Goal: Task Accomplishment & Management: Manage account settings

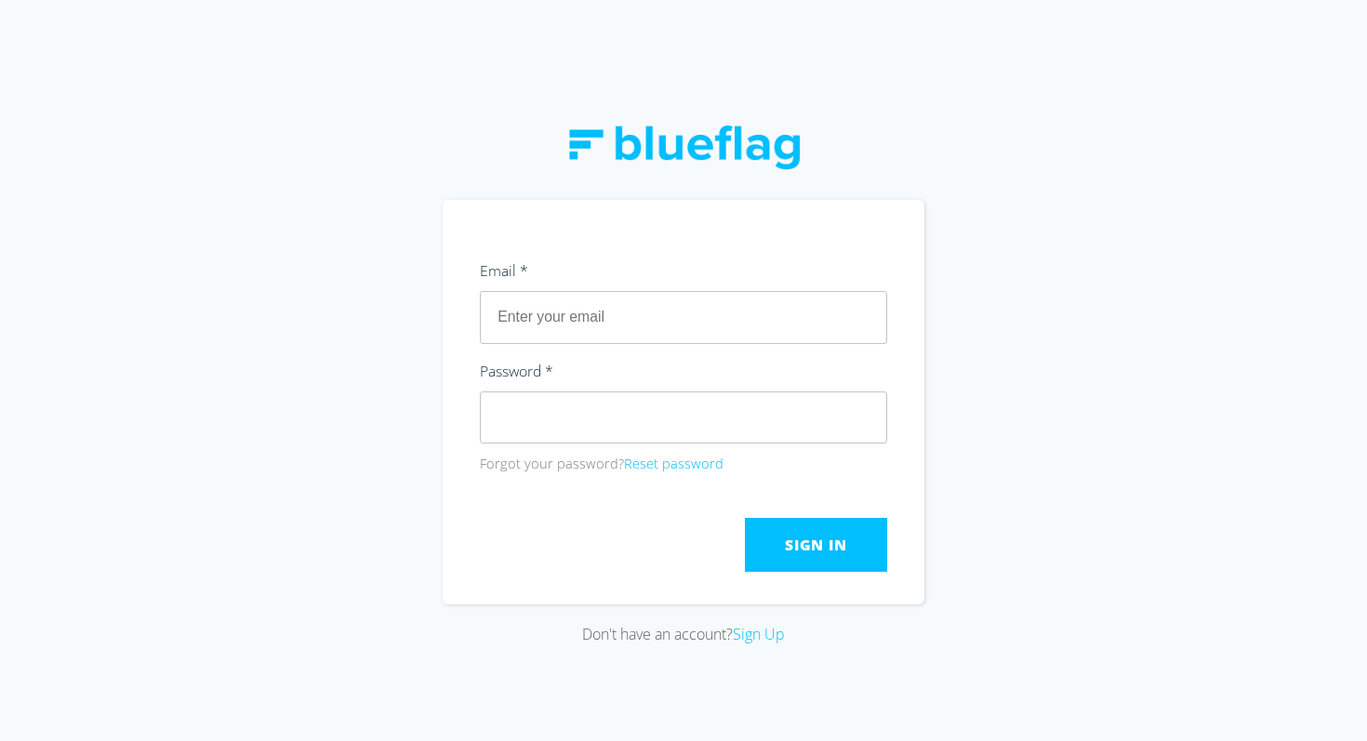
type input "[EMAIL_ADDRESS][DOMAIN_NAME]"
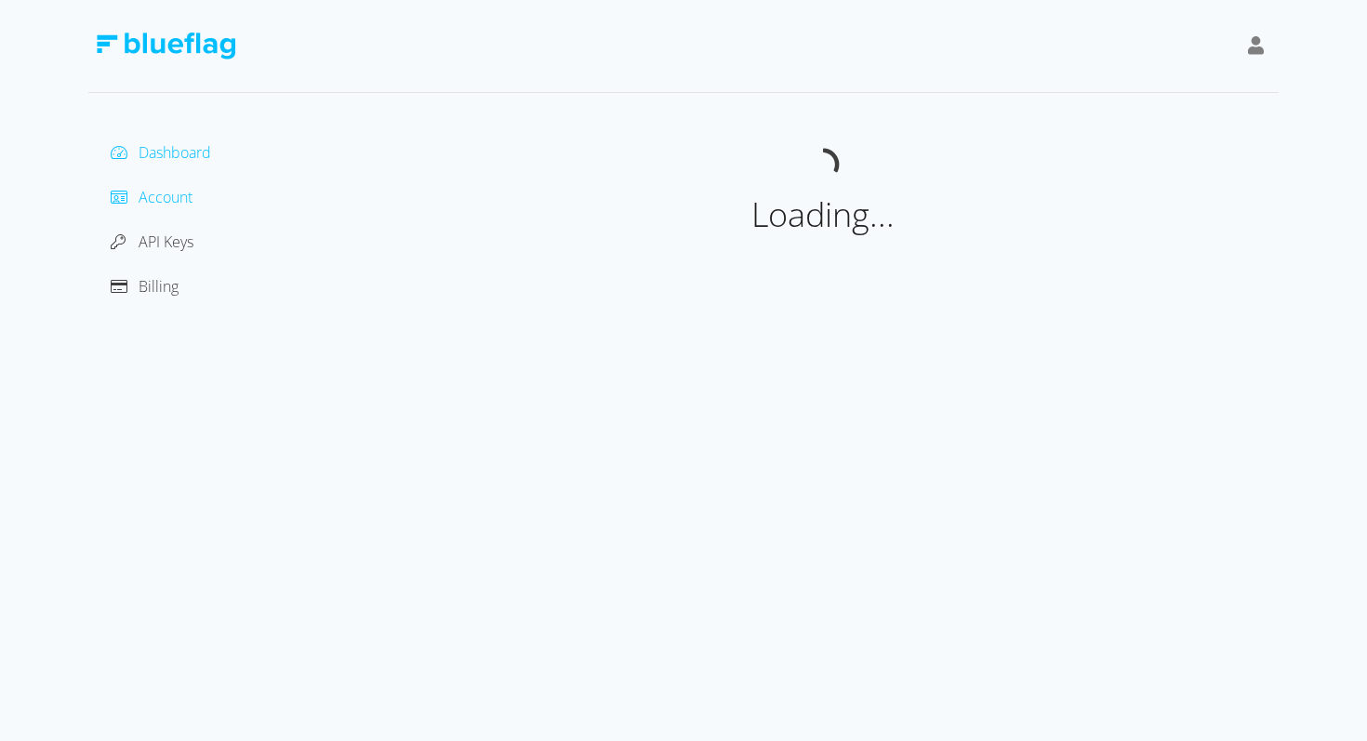
click at [167, 197] on span "Account" at bounding box center [166, 197] width 54 height 20
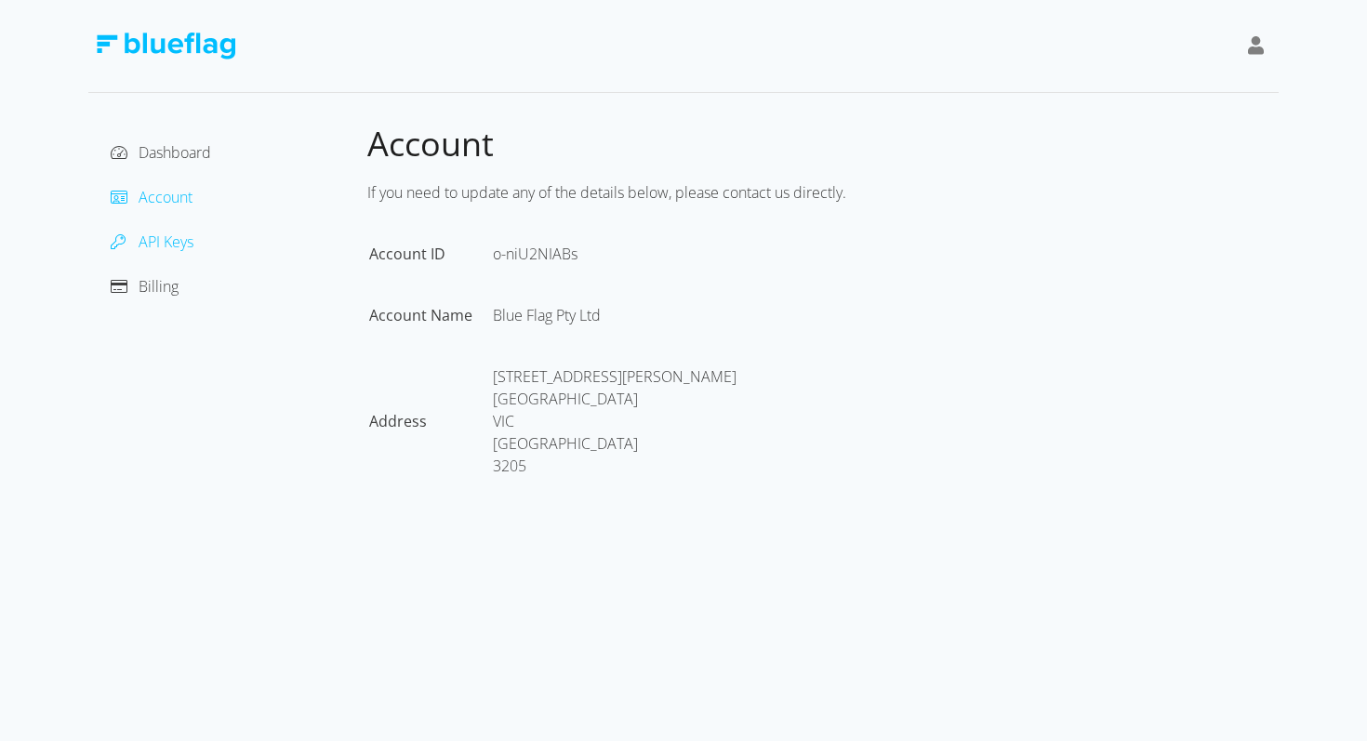
click at [167, 233] on span "API Keys" at bounding box center [166, 242] width 55 height 20
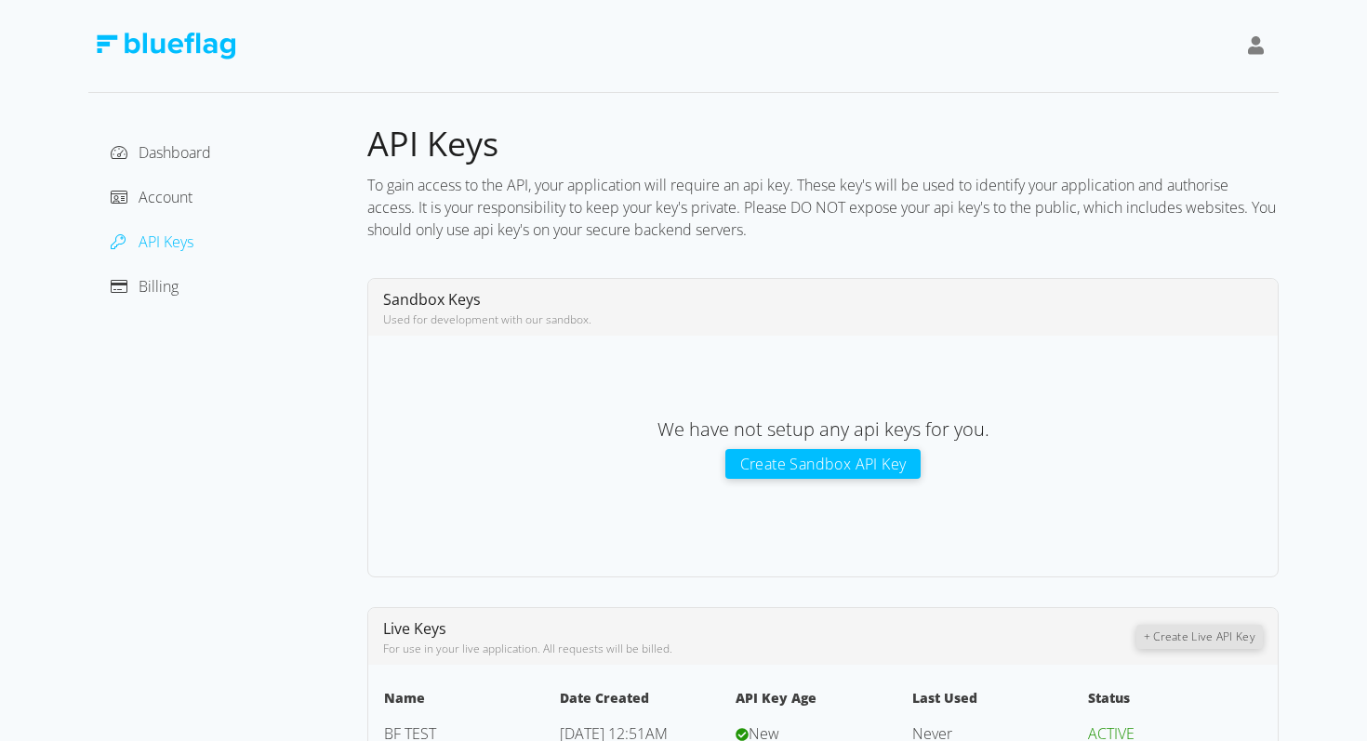
scroll to position [50, 0]
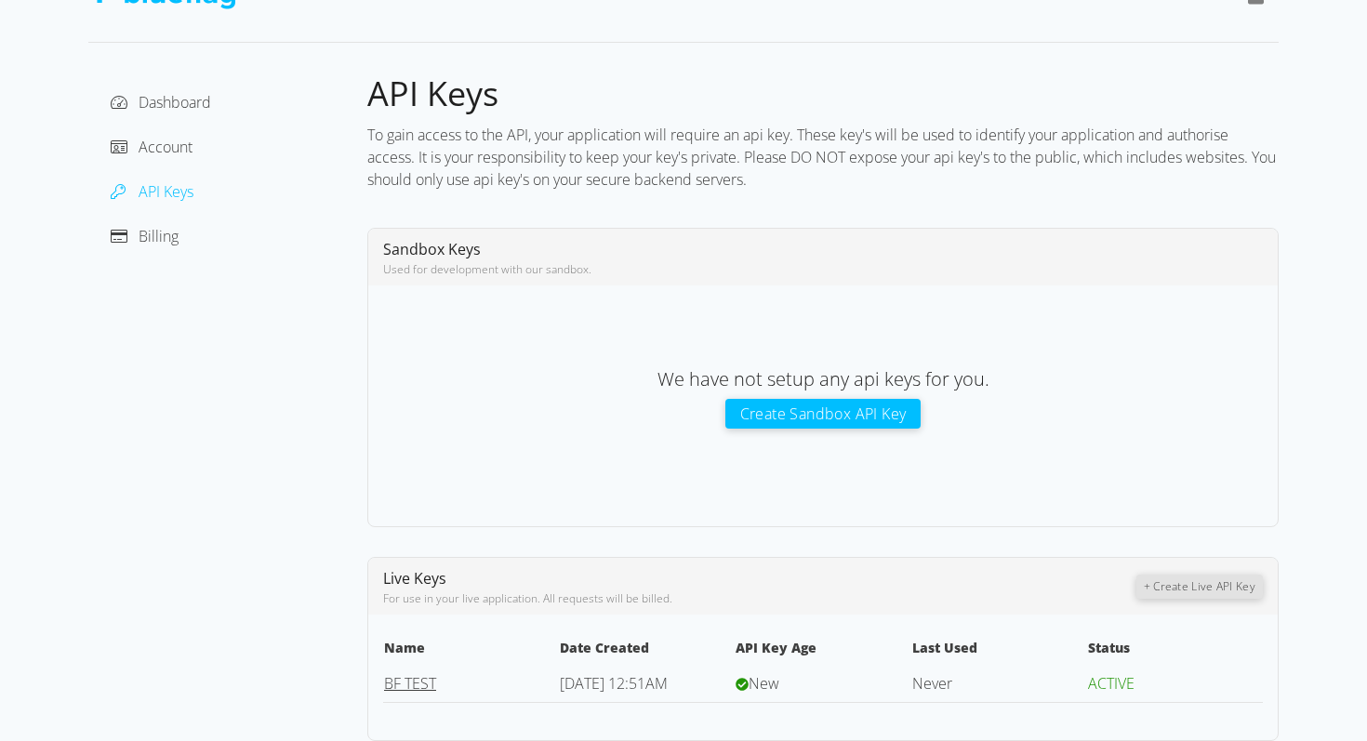
click at [401, 682] on link "BF TEST" at bounding box center [410, 683] width 52 height 20
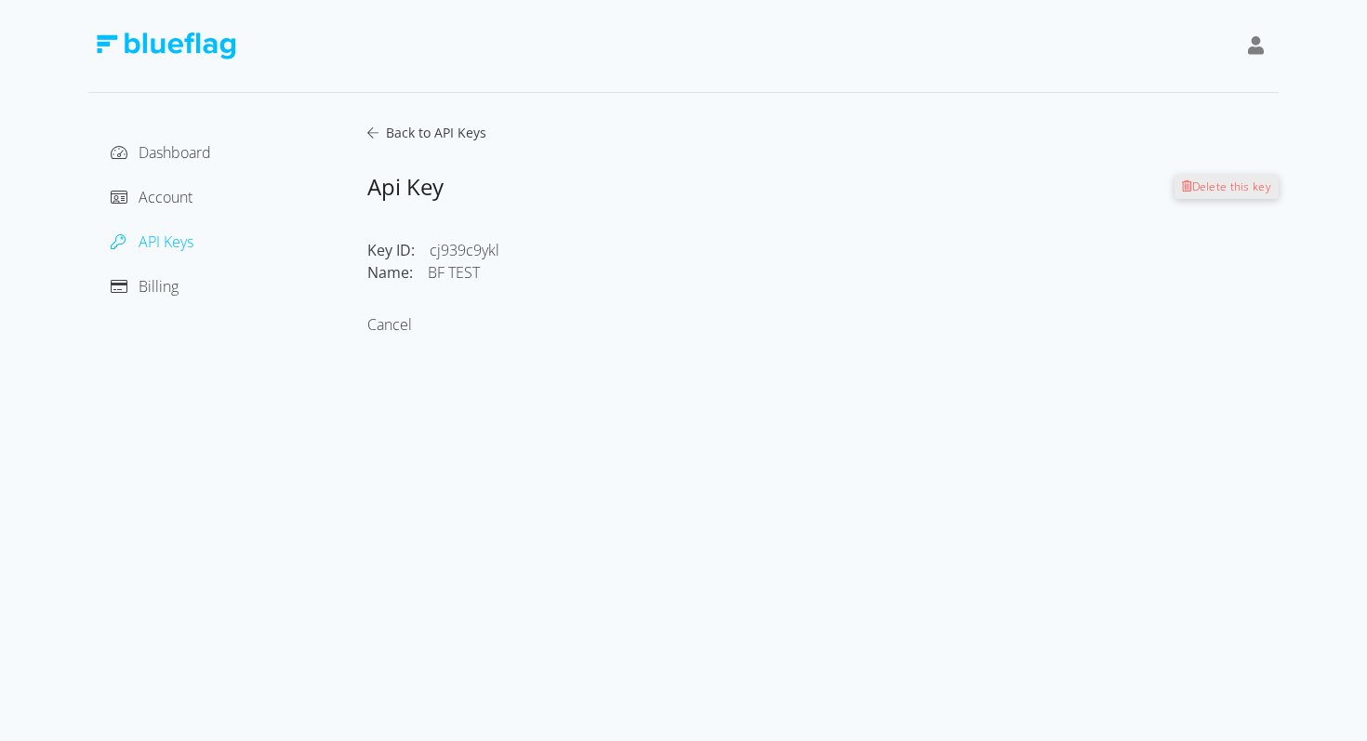
click at [1215, 187] on span "Delete this key" at bounding box center [1232, 187] width 80 height 16
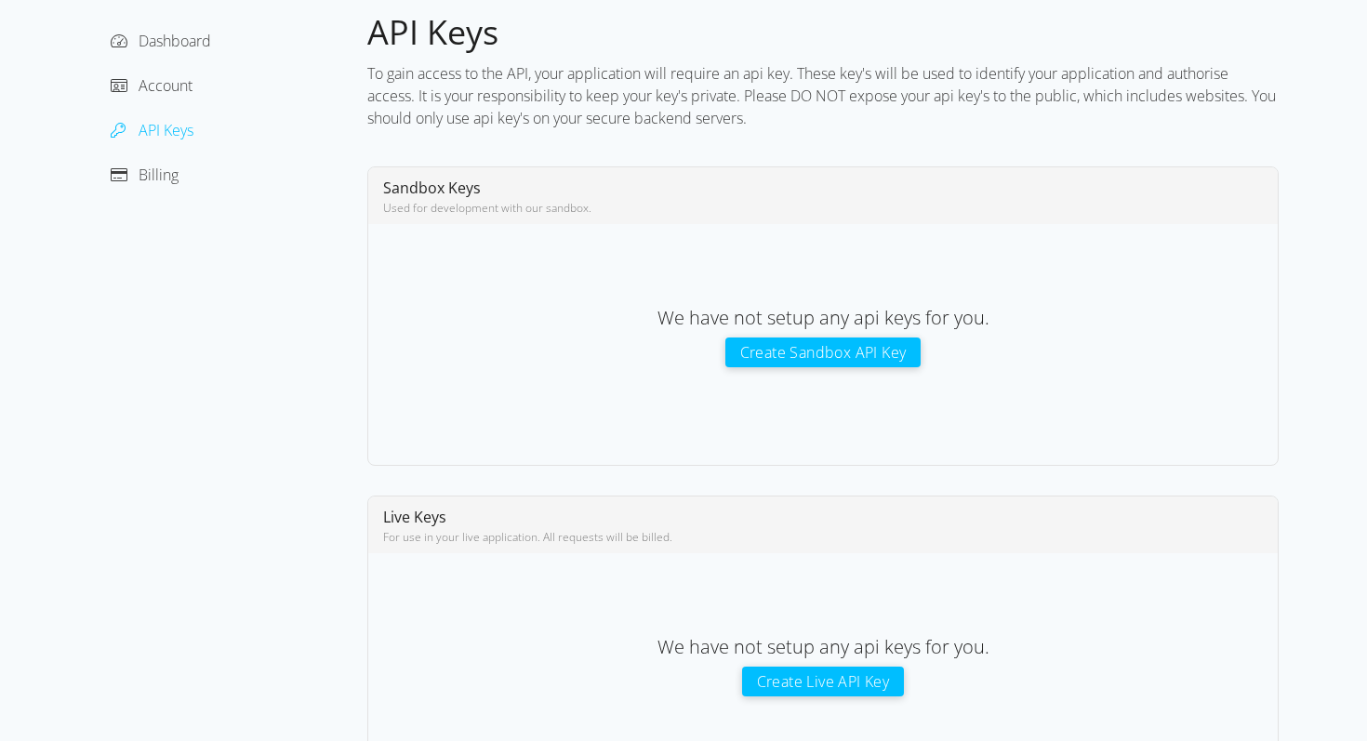
scroll to position [166, 0]
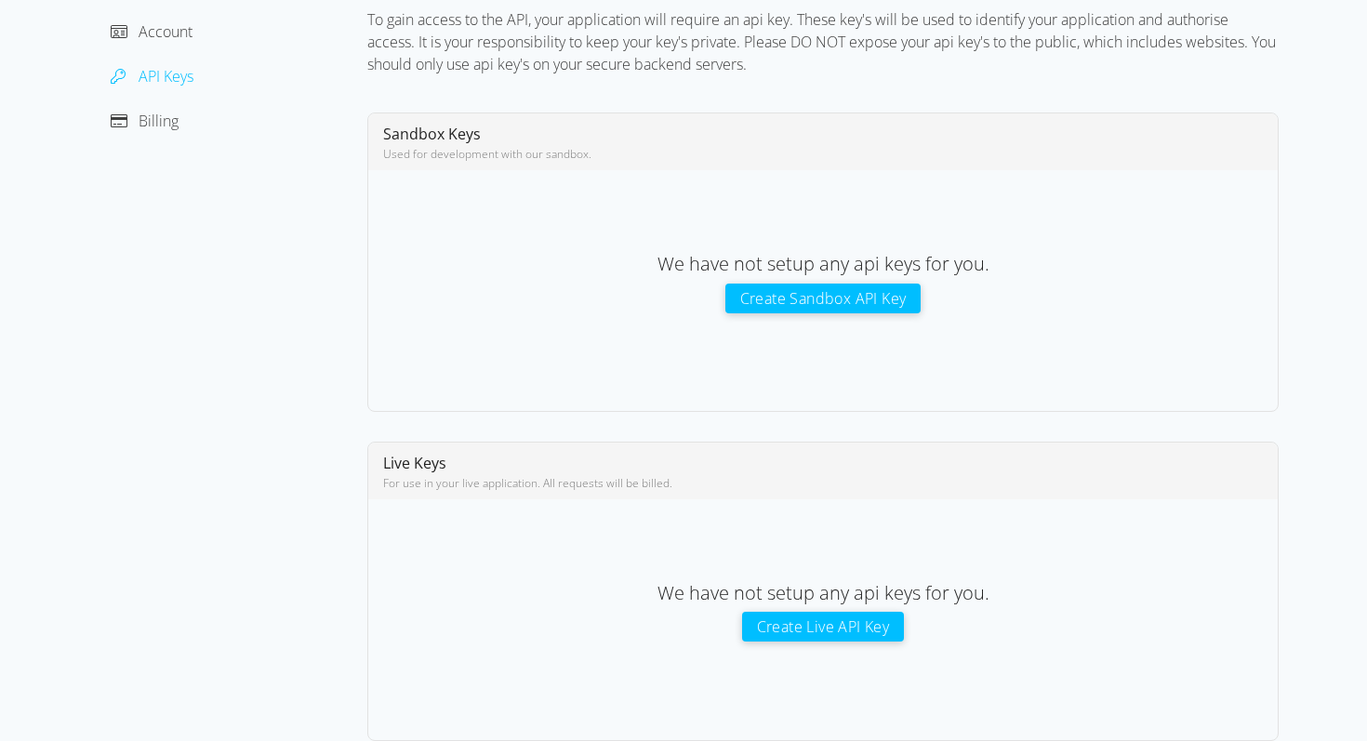
click at [828, 625] on button "Create Live API Key" at bounding box center [823, 627] width 163 height 30
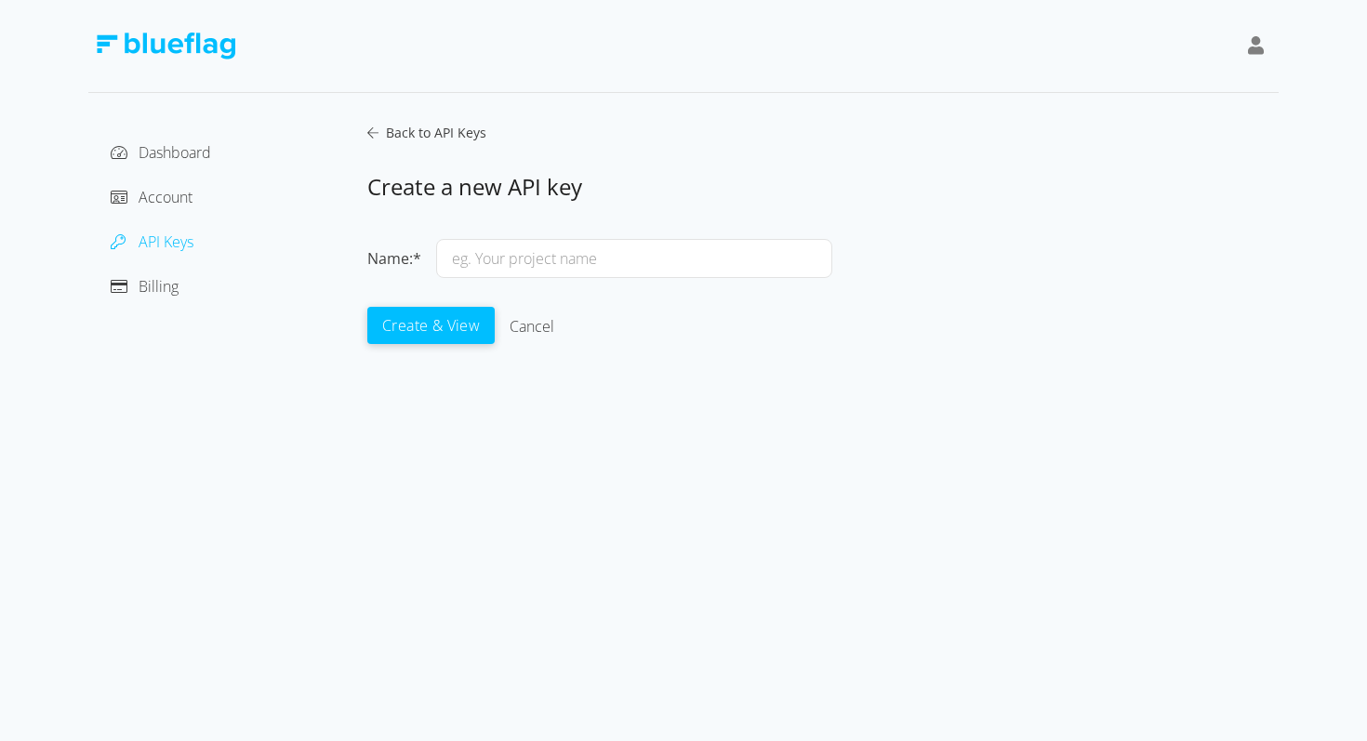
click at [659, 253] on input "text" at bounding box center [634, 258] width 396 height 39
click at [497, 251] on input "QBE - Batch Key" at bounding box center [634, 258] width 396 height 39
type input "QBE - Live Batch Key"
click at [668, 309] on div "Create & View Cancel" at bounding box center [599, 326] width 465 height 37
click at [517, 248] on input "QBE - Live Batch Key" at bounding box center [634, 258] width 396 height 39
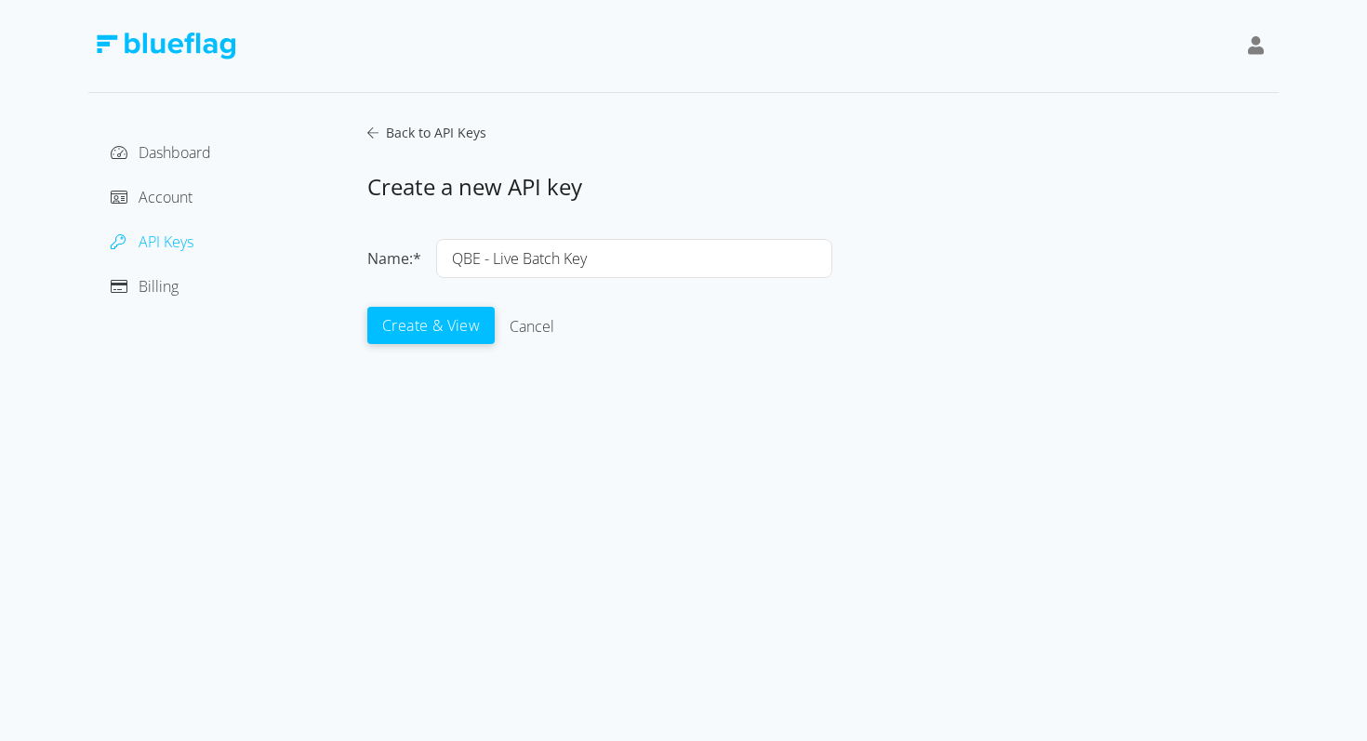
click at [801, 216] on div "Back to API Keys Create a new API key Name:* QBE - Live Batch Key Create & View…" at bounding box center [822, 238] width 911 height 230
click at [431, 314] on button "Create & View" at bounding box center [430, 324] width 127 height 37
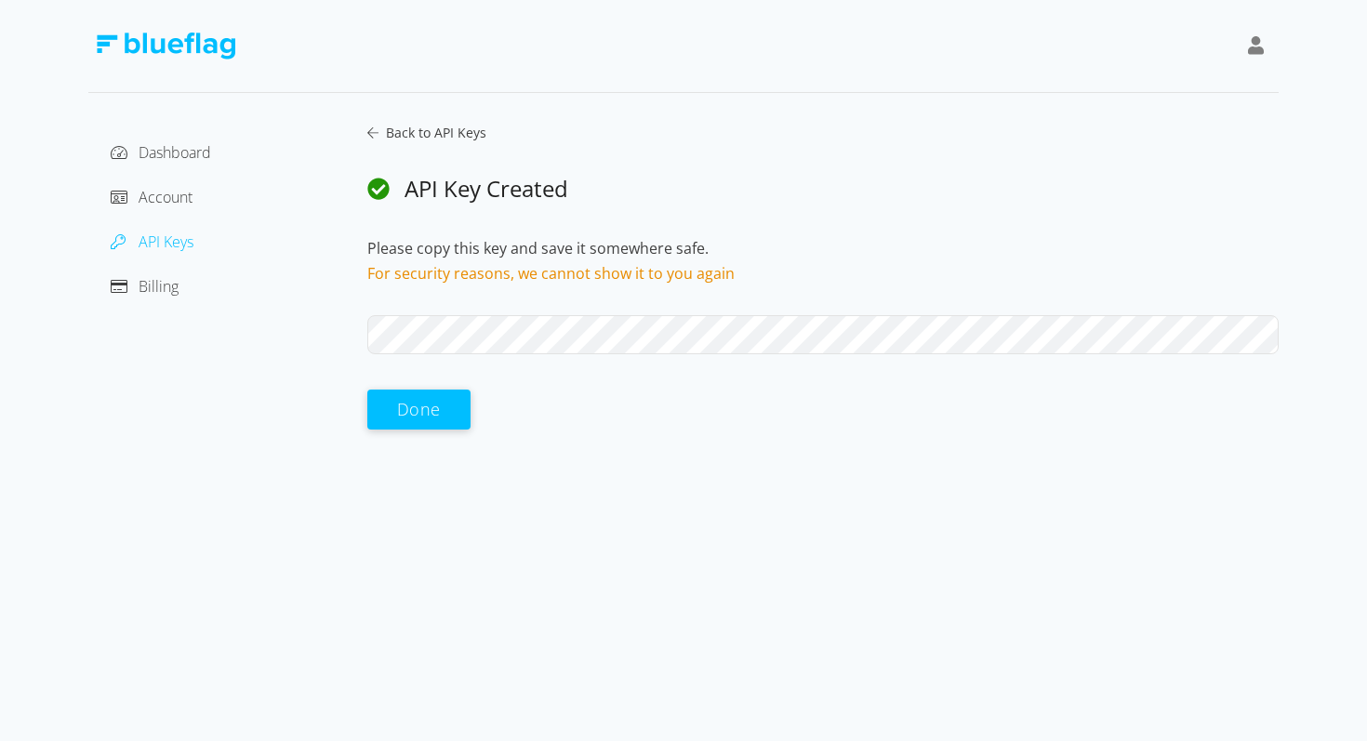
click at [323, 326] on div "Dashboard Account API Keys Billing Back to API Keys API Key Created Please copy…" at bounding box center [683, 277] width 1191 height 308
click at [705, 415] on div "Done" at bounding box center [822, 411] width 911 height 40
click at [434, 405] on button "Done" at bounding box center [418, 409] width 103 height 40
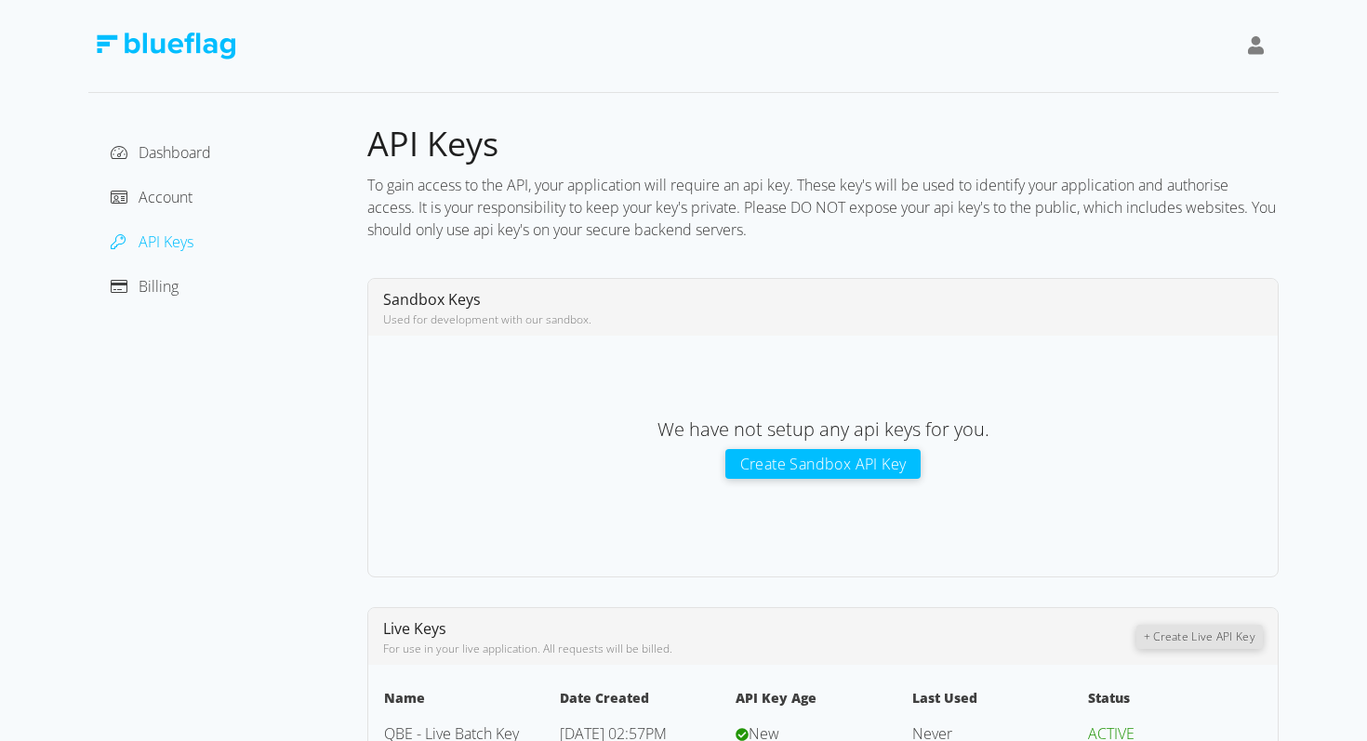
click at [178, 210] on div "Account" at bounding box center [227, 197] width 249 height 30
click at [176, 198] on span "Account" at bounding box center [166, 197] width 54 height 20
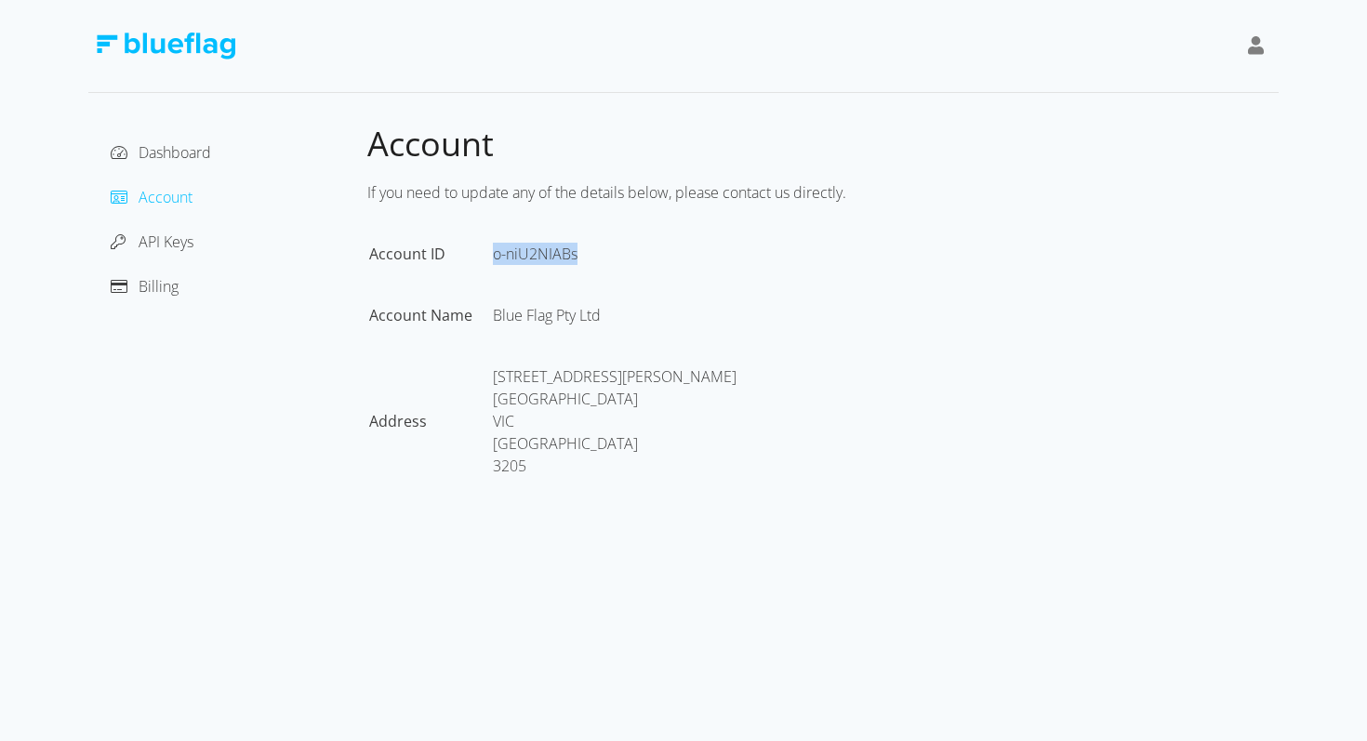
drag, startPoint x: 489, startPoint y: 252, endPoint x: 614, endPoint y: 254, distance: 124.6
click at [613, 252] on table "Account ID o-niU2NIABs Account Name Blue Flag Pty Ltd Address [STREET_ADDRESS][…" at bounding box center [562, 378] width 390 height 275
copy tr "o-niU2NIABs"
click at [893, 313] on div "Account ID o-niU2NIABs Account Name Blue Flag Pty Ltd Address [STREET_ADDRESS][…" at bounding box center [822, 378] width 911 height 275
click at [180, 148] on span "Dashboard" at bounding box center [175, 152] width 73 height 20
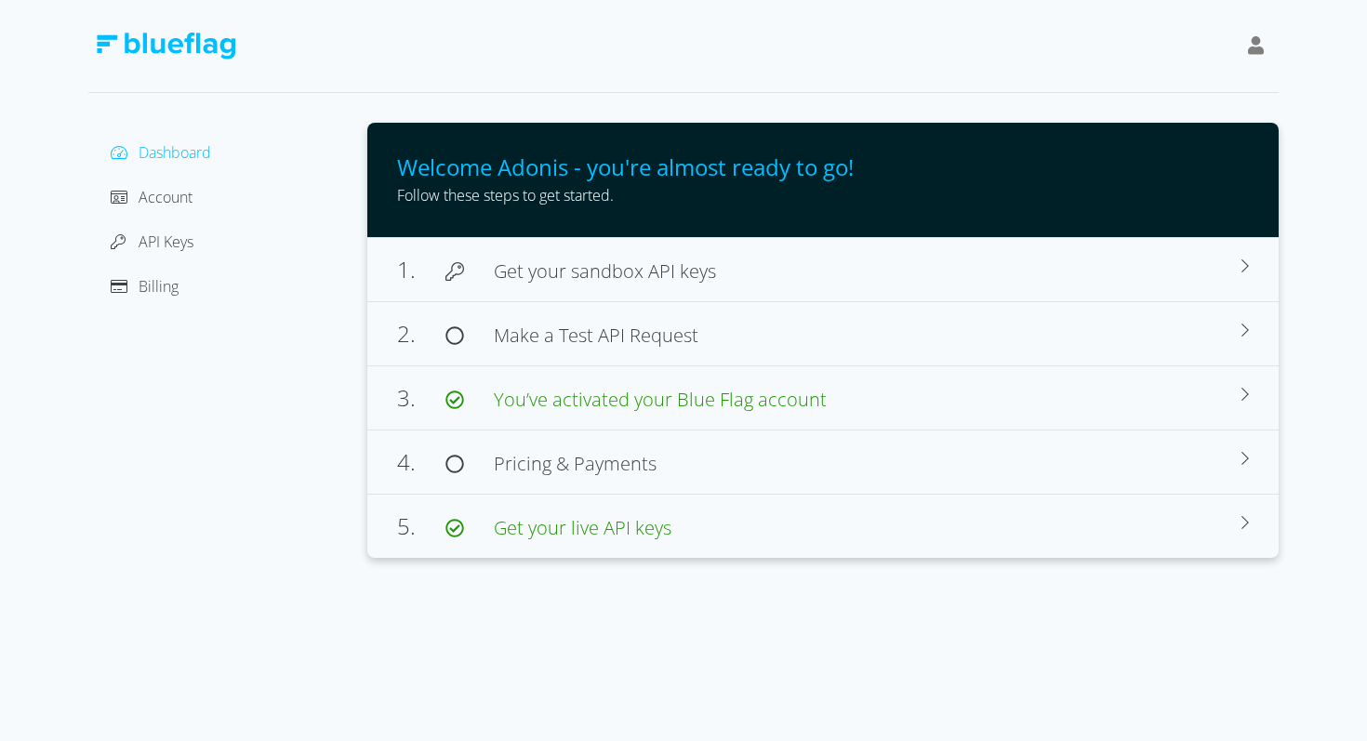
click at [753, 99] on div "Dashboard Account API Keys Billing Welcome Adonis - you're almost ready to go! …" at bounding box center [683, 279] width 1191 height 558
